Goal: Task Accomplishment & Management: Use online tool/utility

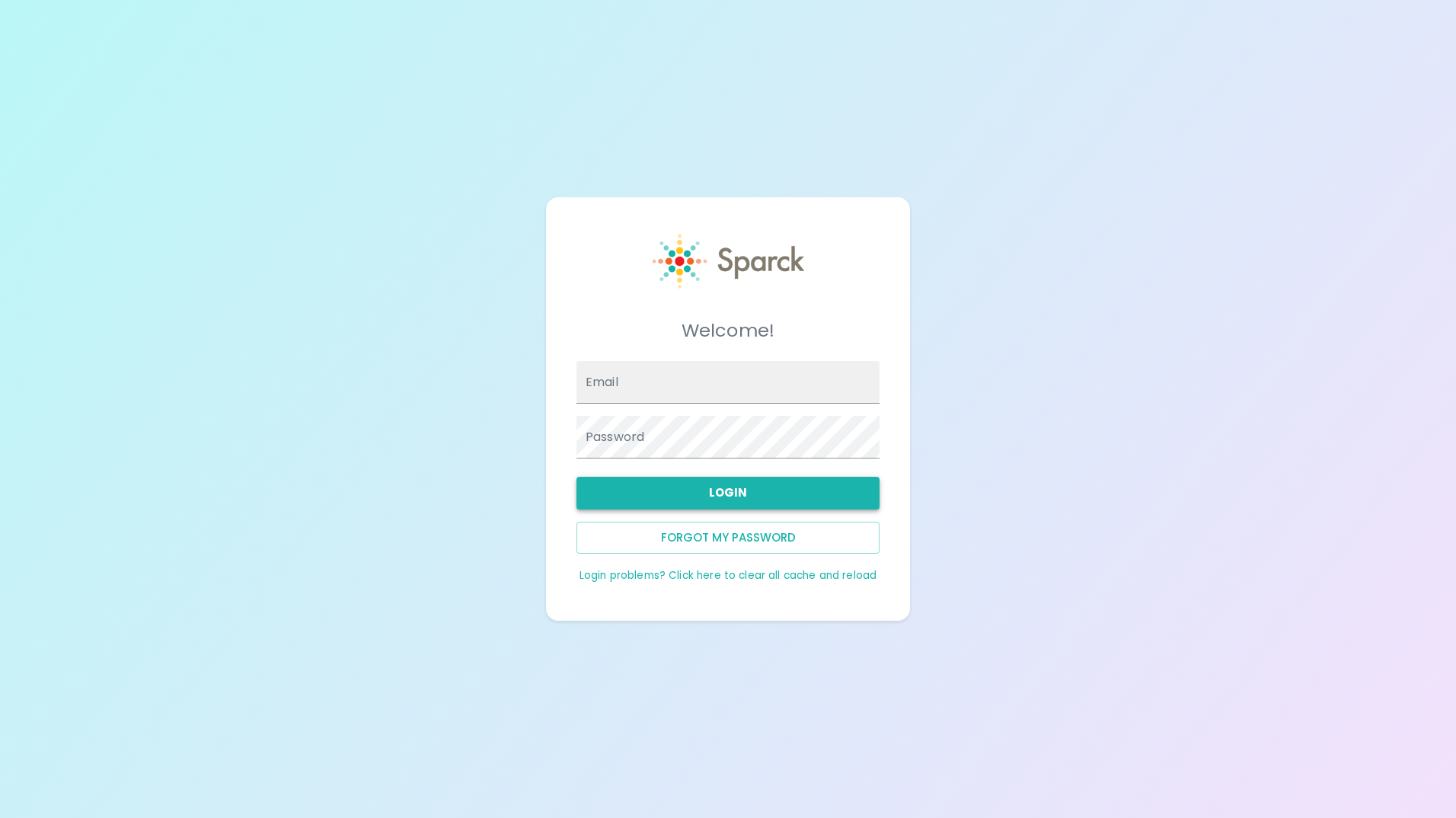
type input "[EMAIL_ADDRESS][DOMAIN_NAME]"
click at [768, 481] on button "Login" at bounding box center [728, 493] width 303 height 32
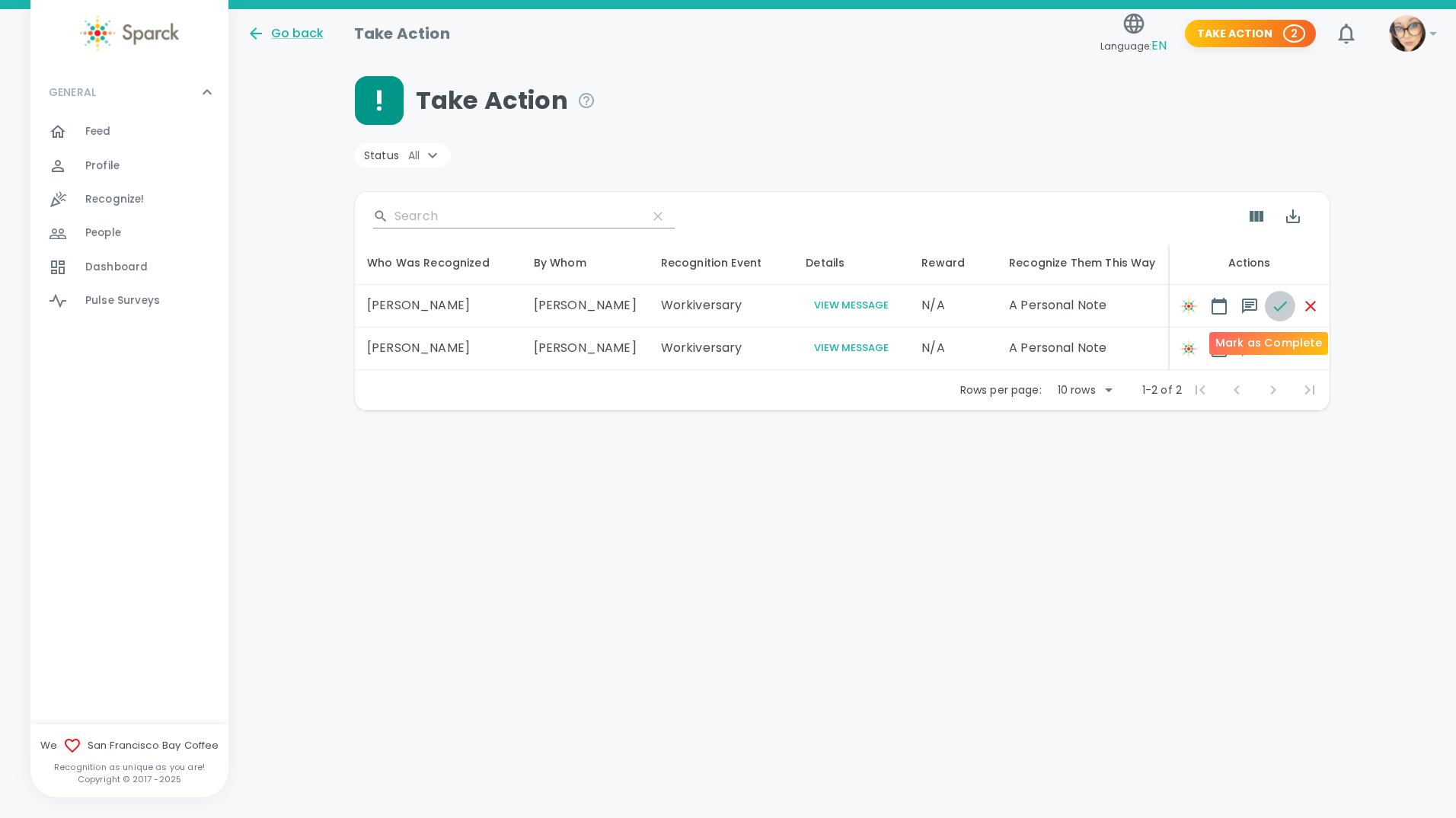
click at [1271, 306] on icon "button" at bounding box center [1280, 306] width 18 height 18
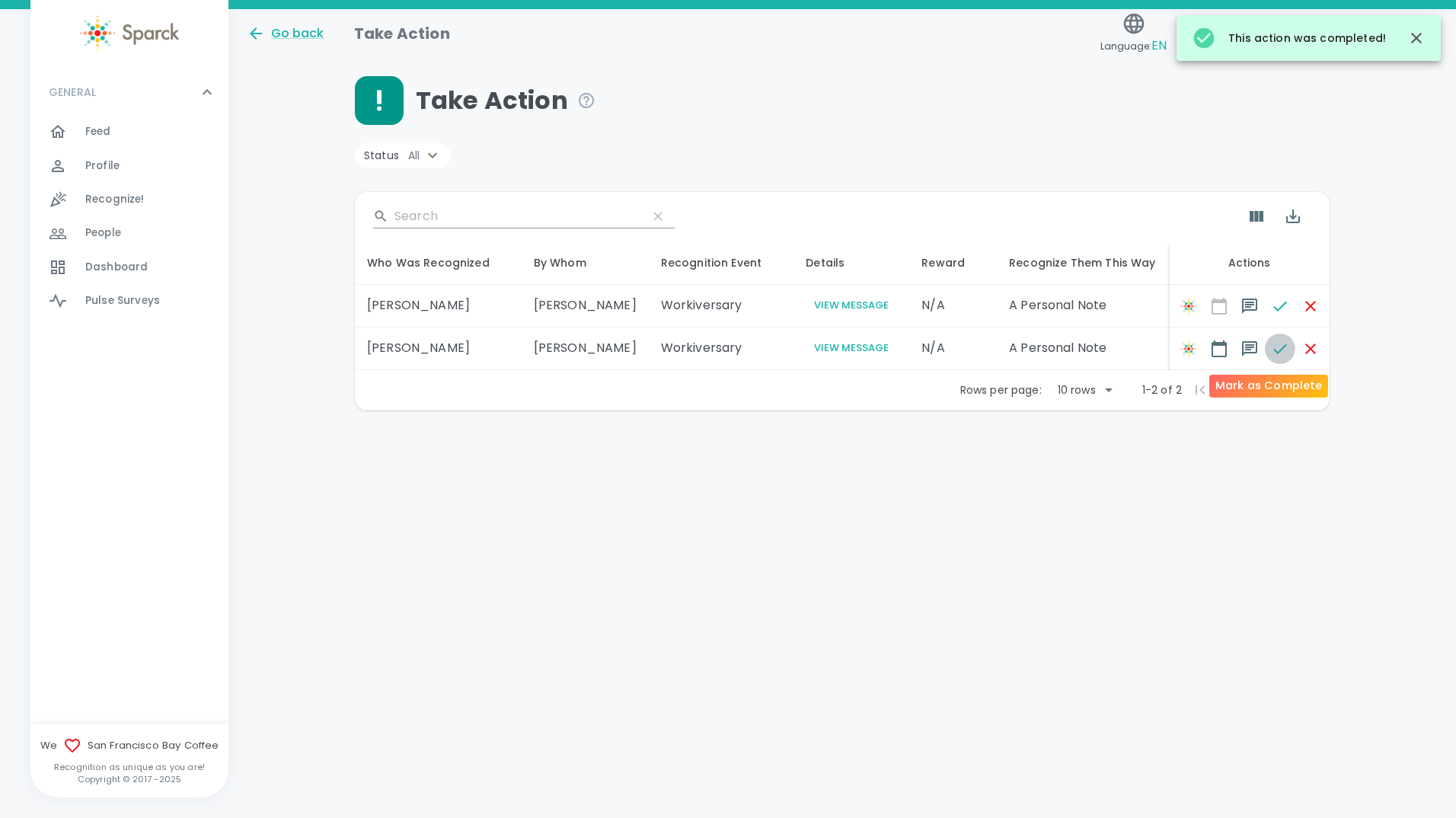
click at [1274, 349] on icon "button" at bounding box center [1280, 348] width 13 height 10
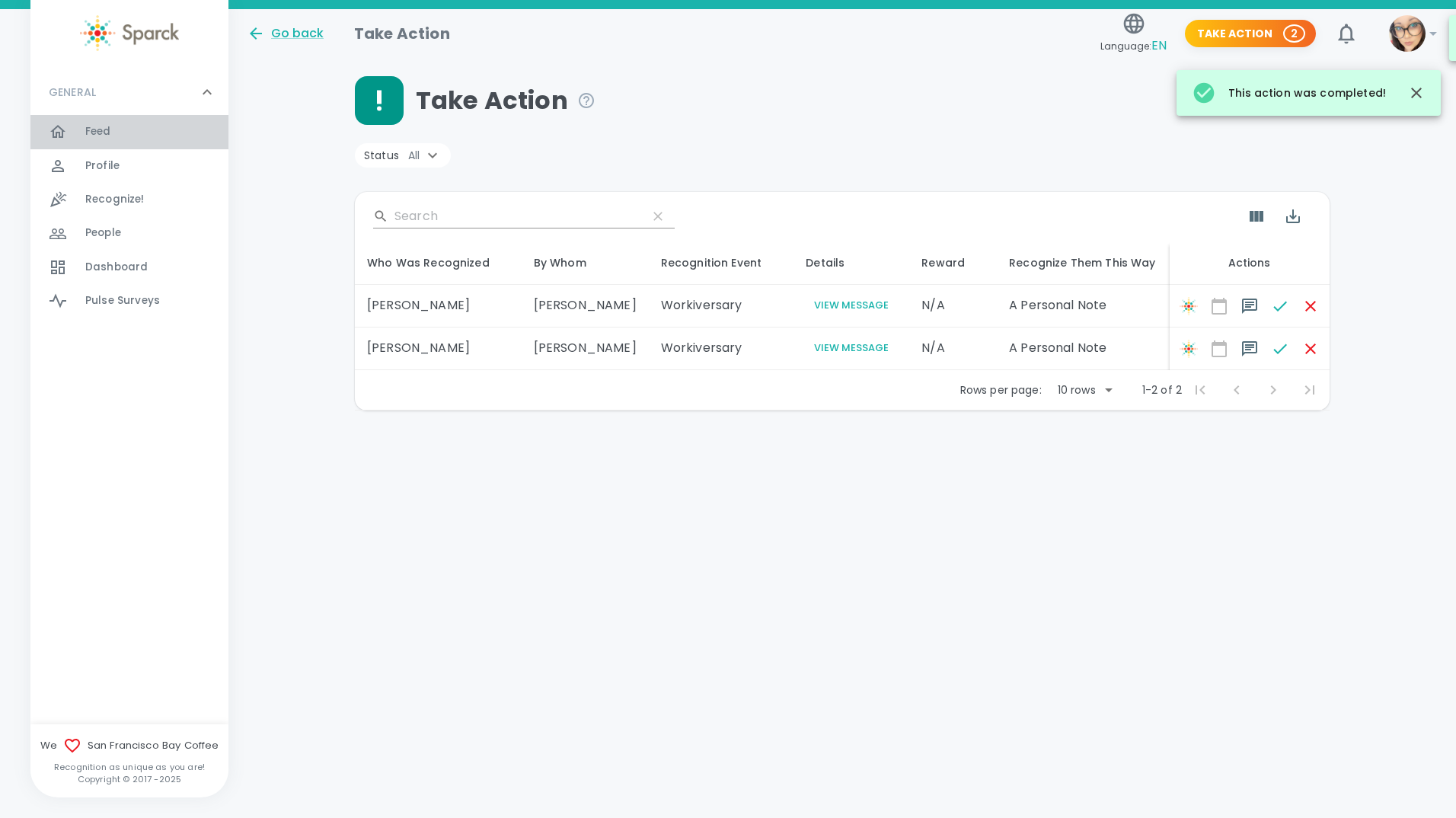
click at [90, 117] on div "Feed 0" at bounding box center [129, 132] width 198 height 34
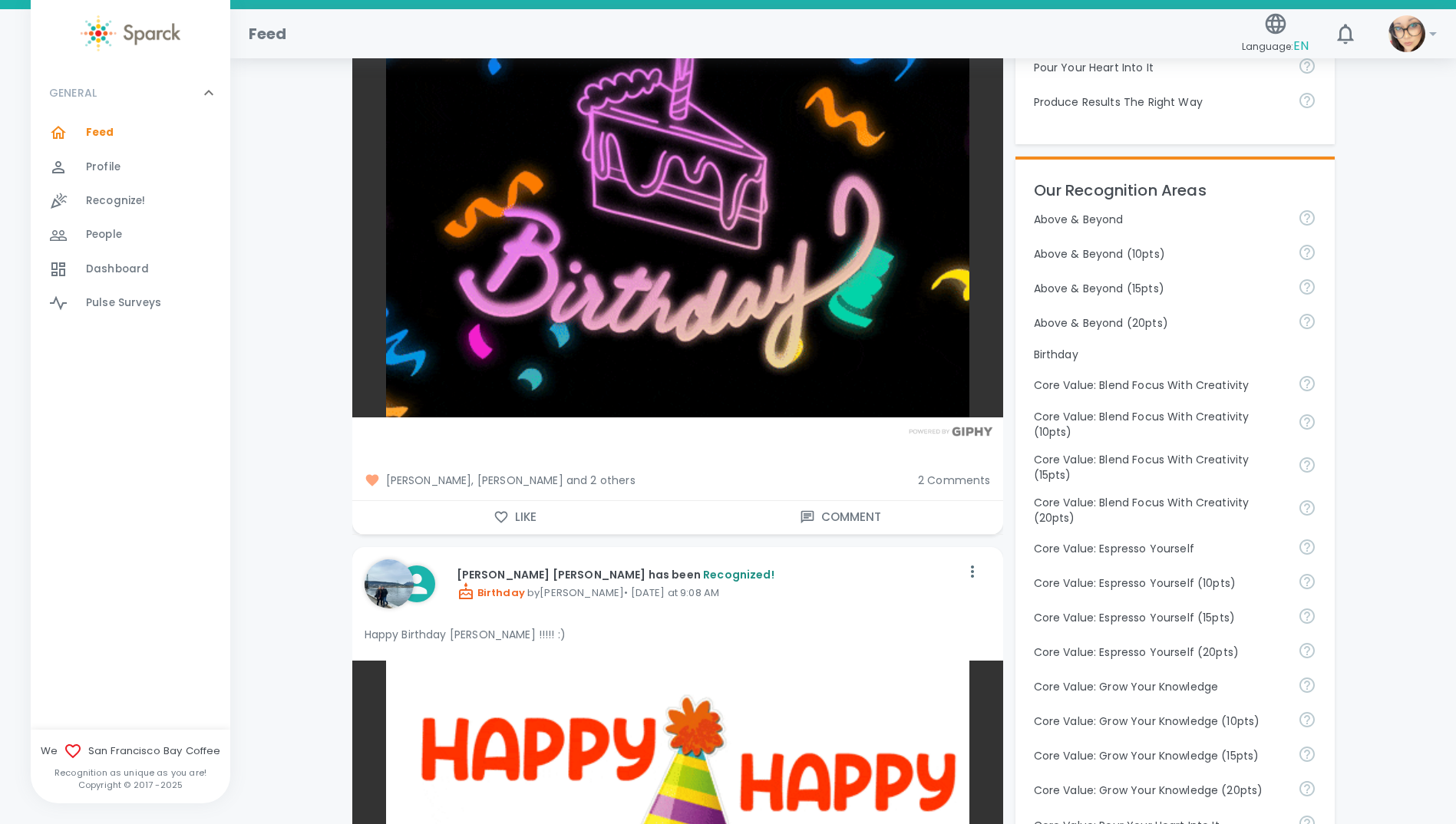
scroll to position [767, 0]
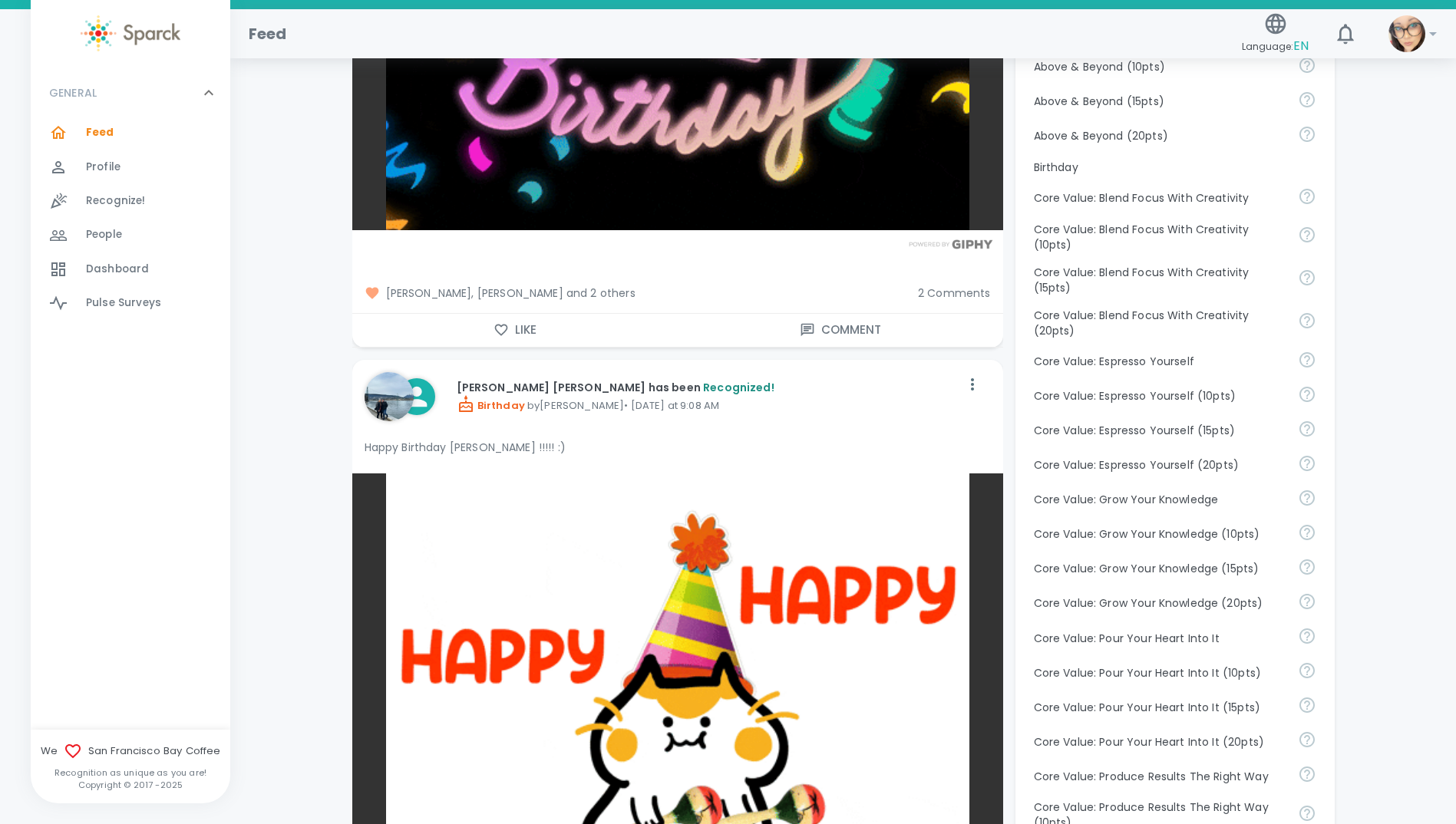
click at [503, 326] on icon "button" at bounding box center [501, 329] width 15 height 15
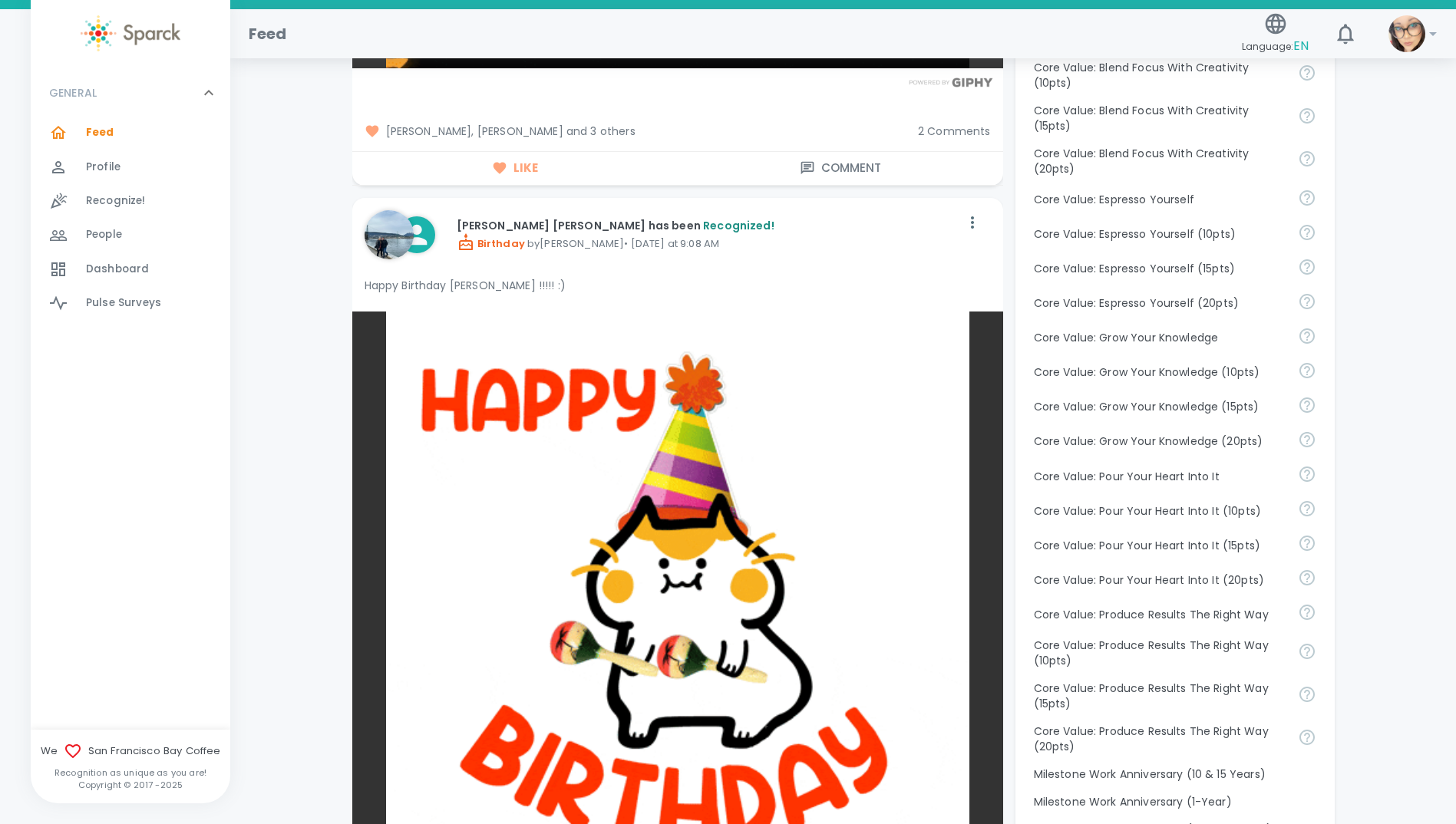
scroll to position [1151, 0]
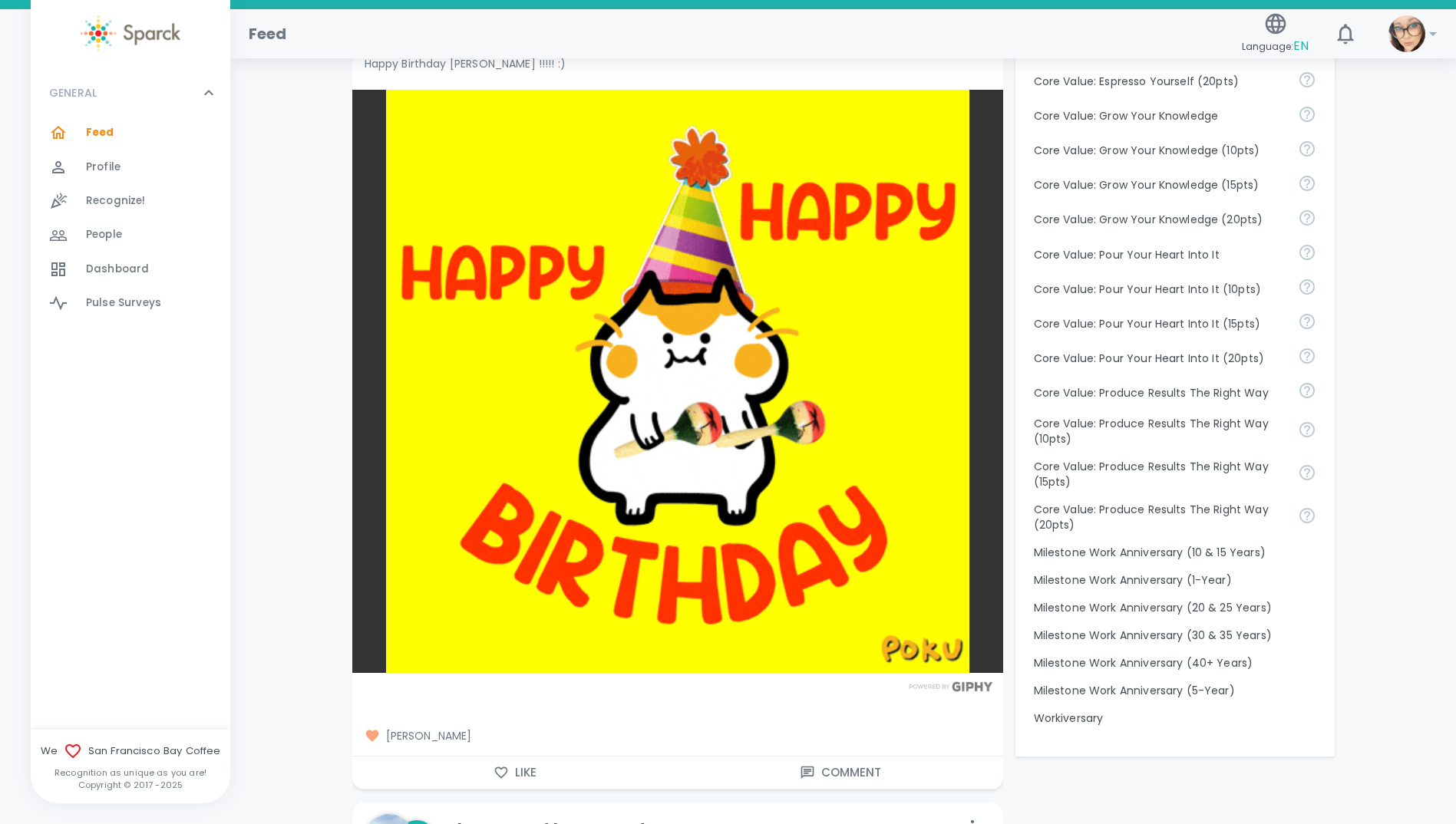
click at [501, 770] on icon "button" at bounding box center [501, 772] width 15 height 15
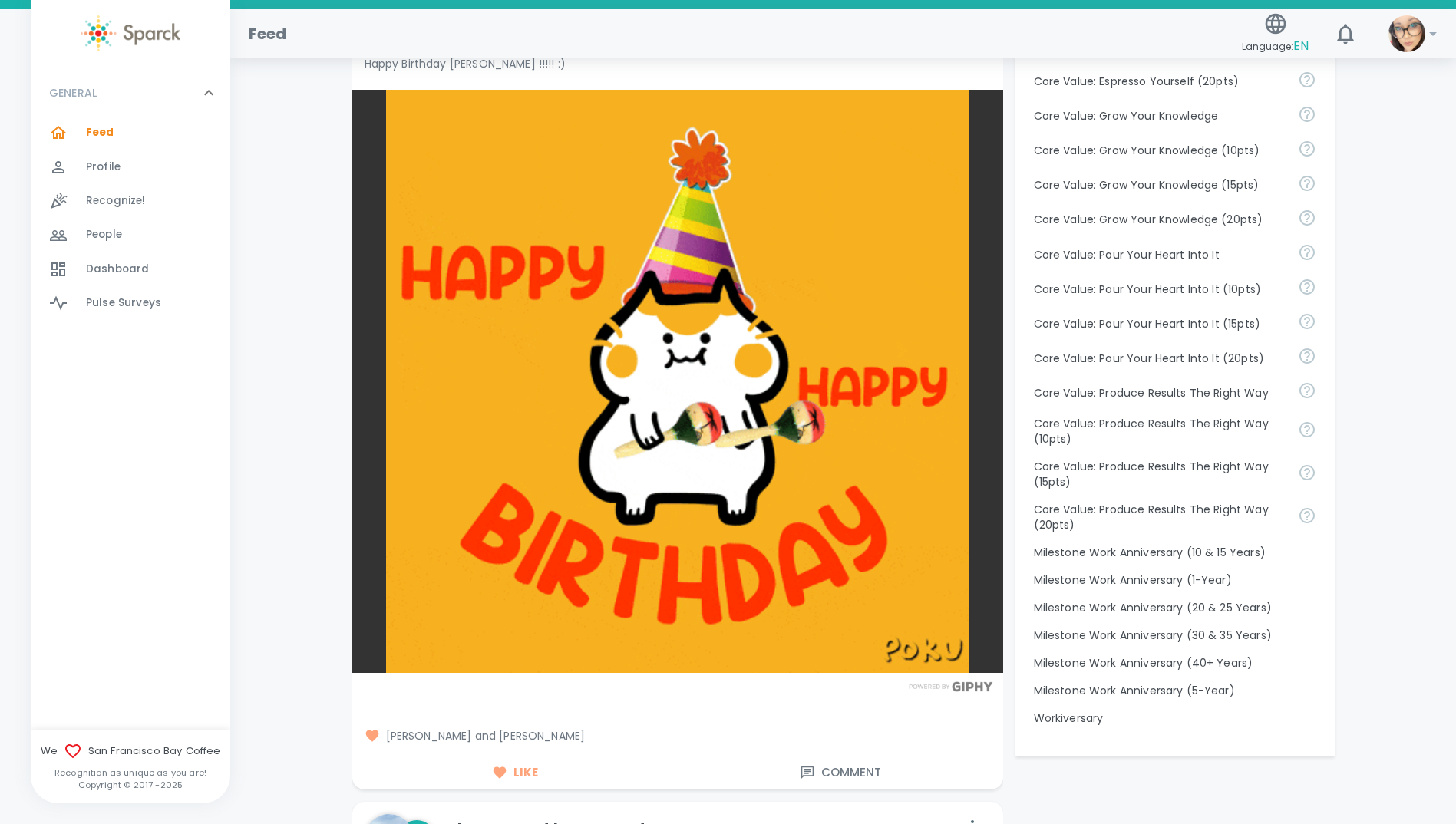
scroll to position [1688, 0]
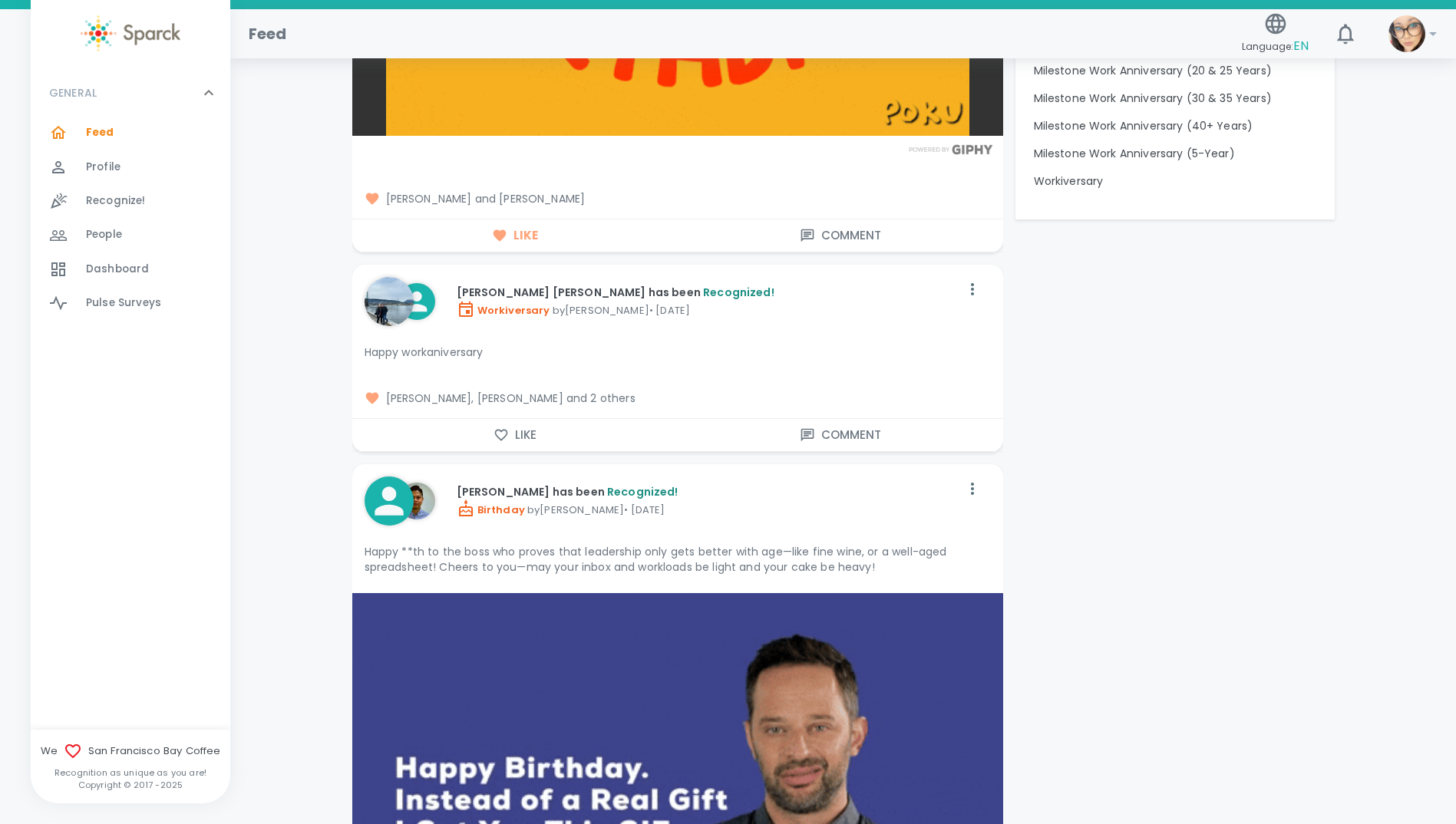
click at [500, 432] on icon "button" at bounding box center [501, 435] width 15 height 15
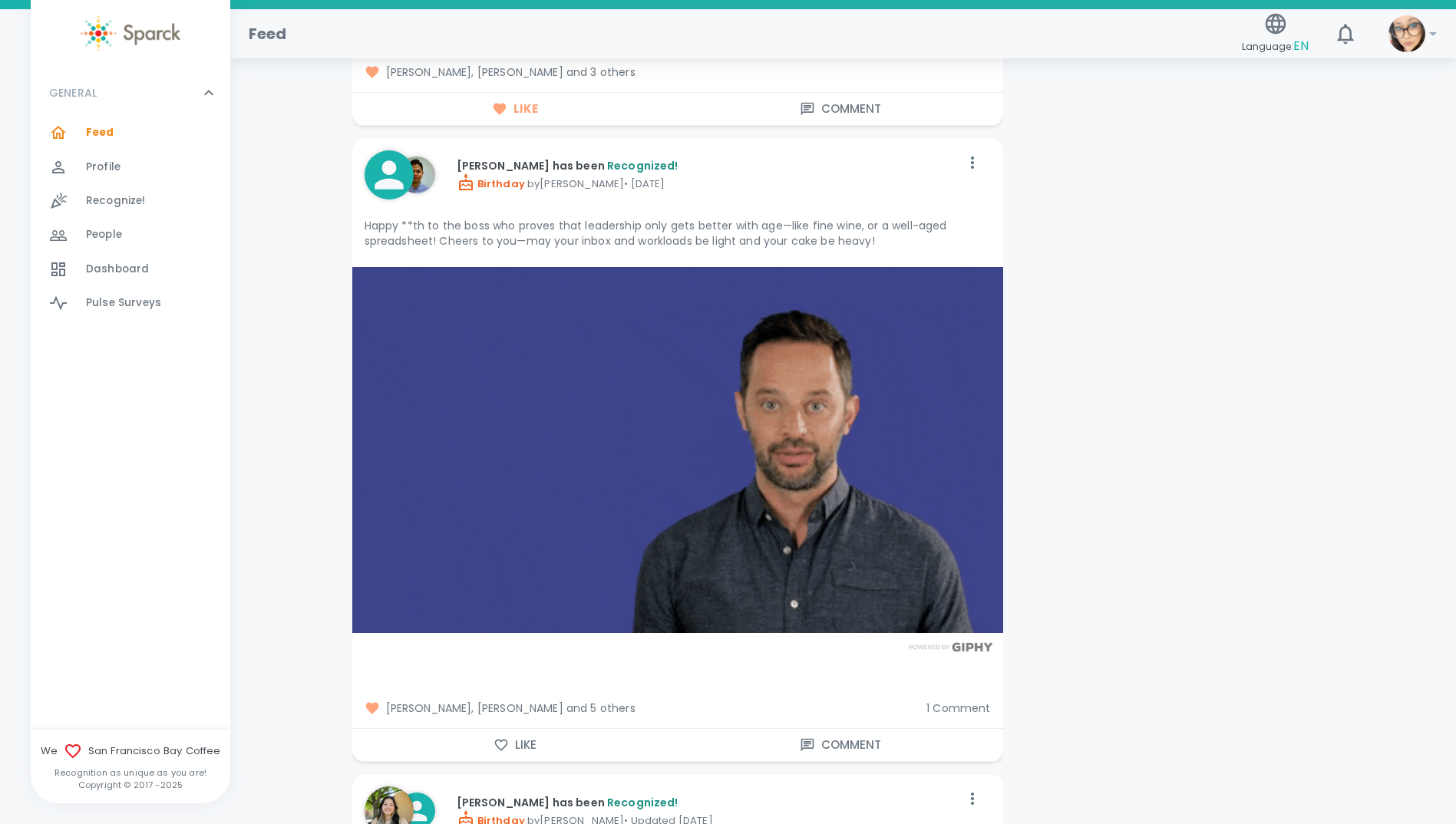
scroll to position [2072, 0]
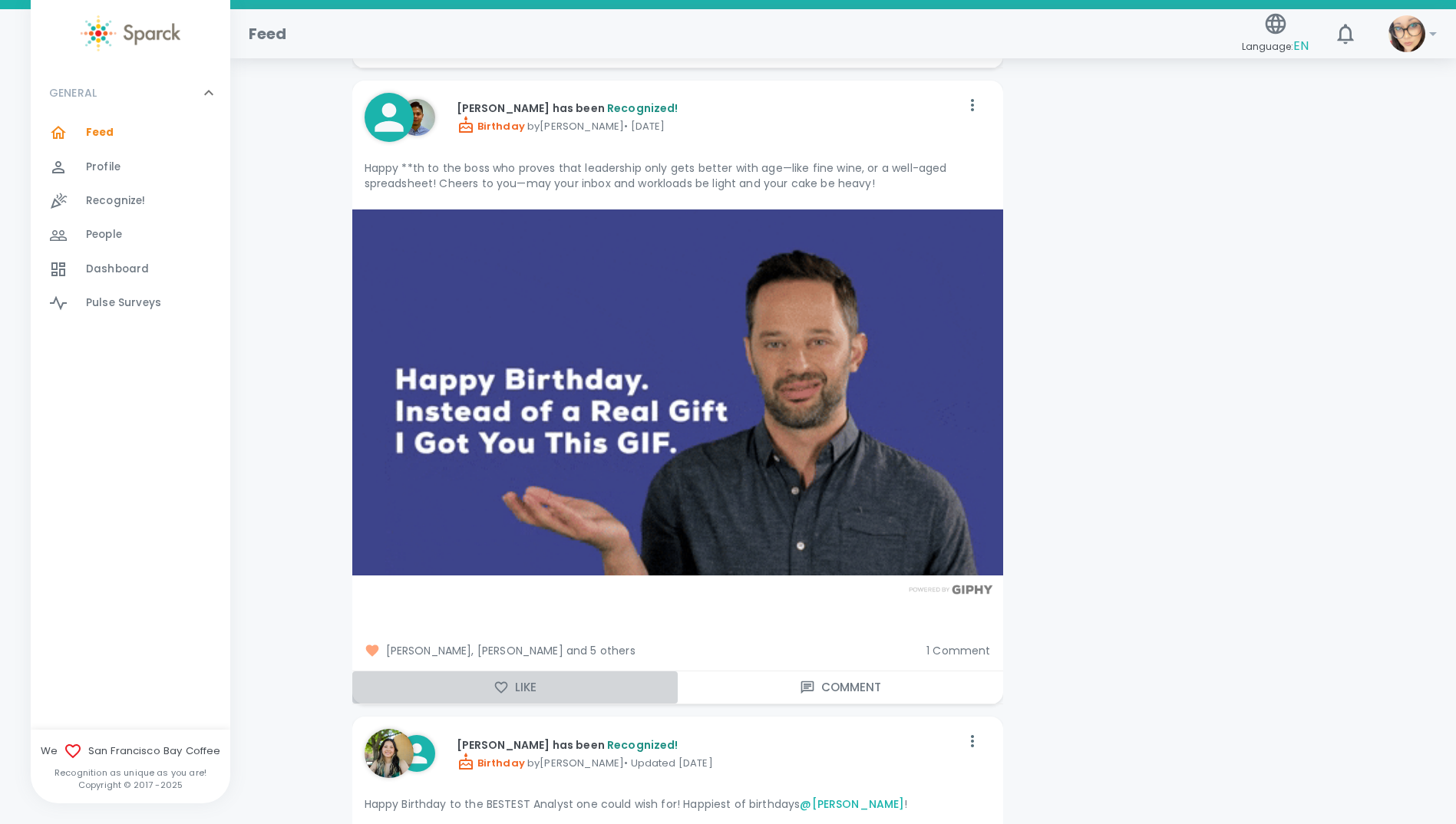
click at [499, 687] on icon "button" at bounding box center [501, 687] width 15 height 15
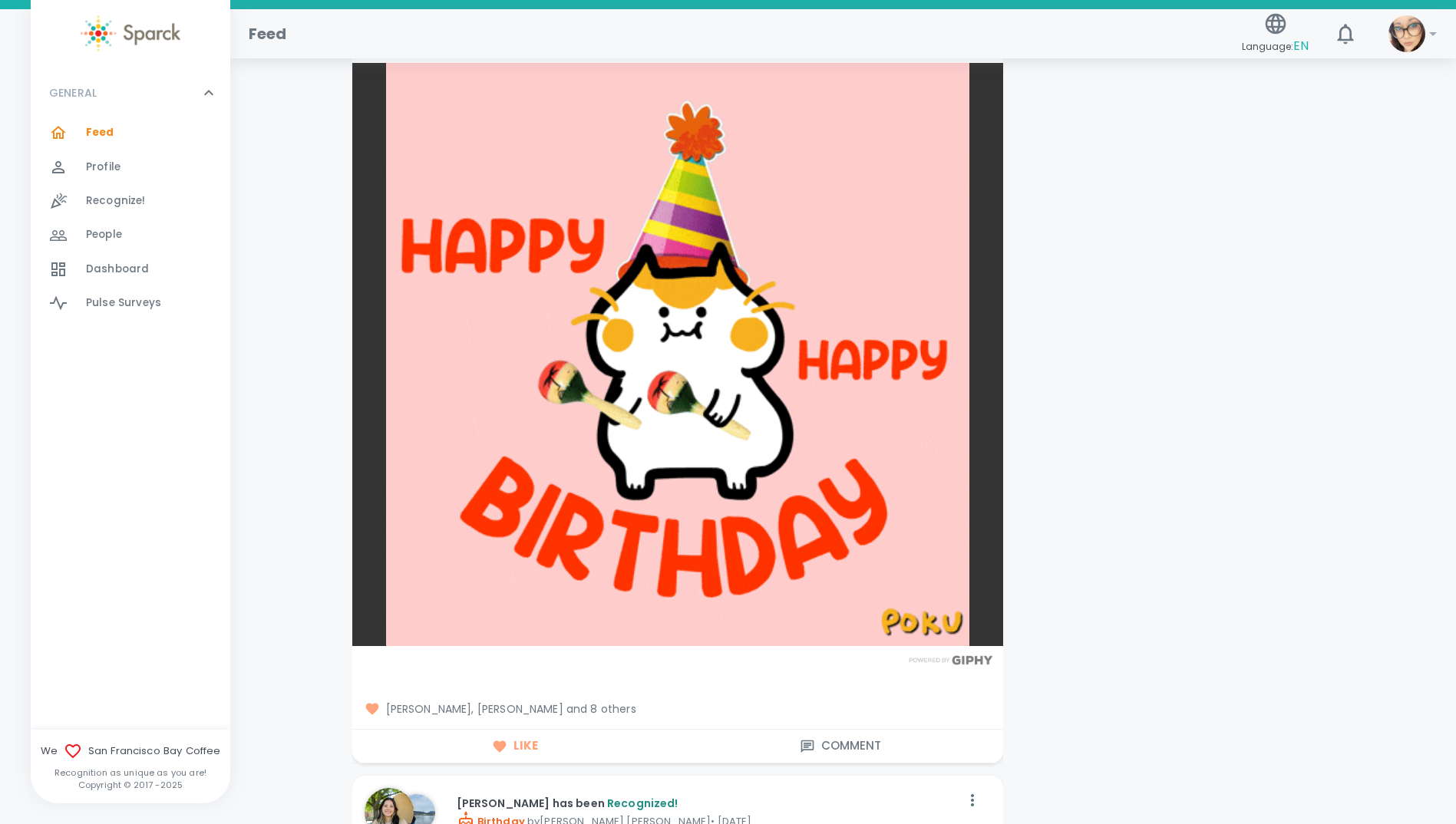
scroll to position [3299, 0]
